Goal: Check status: Check status

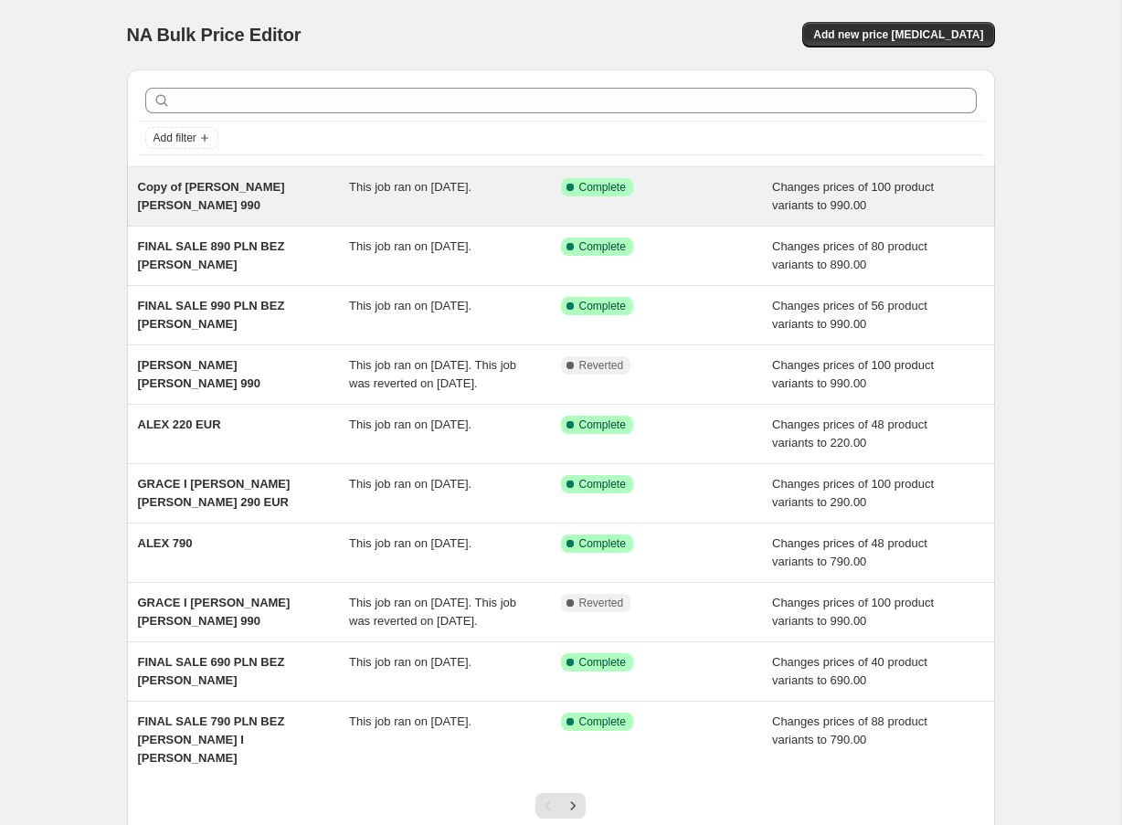
click at [659, 214] on div "Success Complete Complete" at bounding box center [667, 196] width 212 height 37
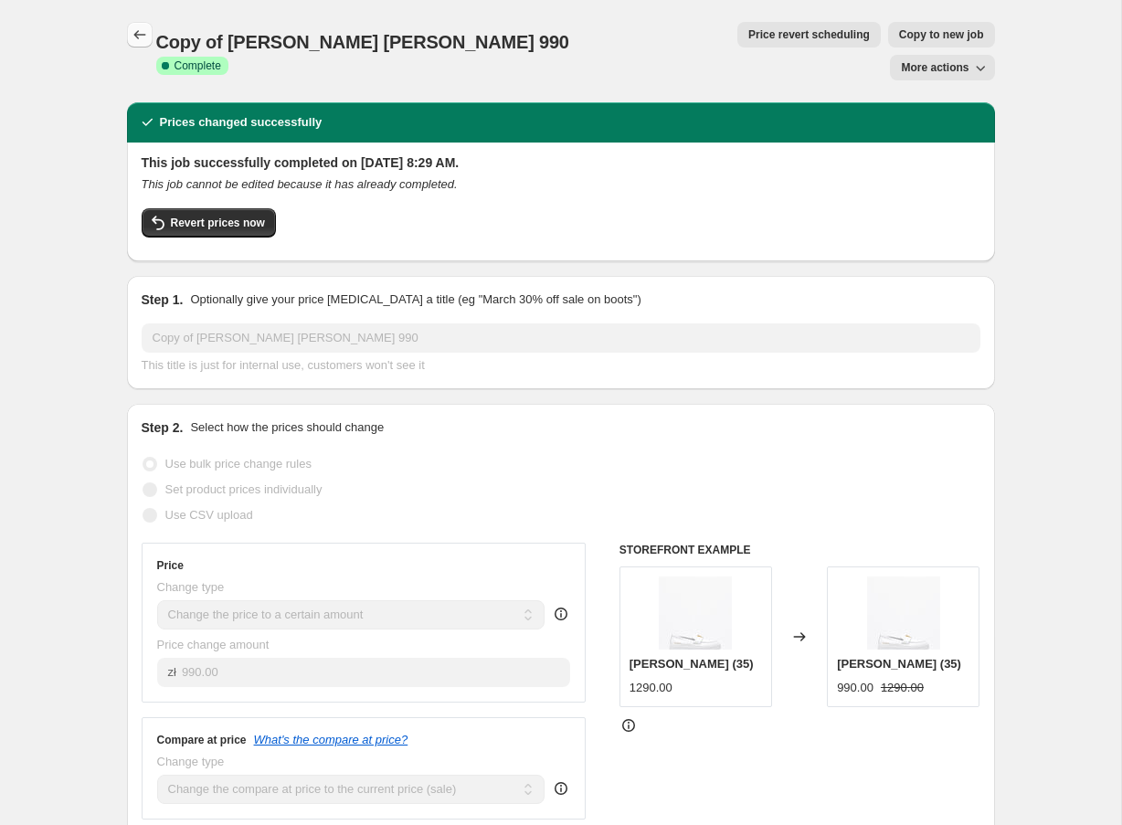
click at [141, 31] on icon "Price change jobs" at bounding box center [140, 35] width 18 height 18
